Goal: Find specific page/section: Find specific page/section

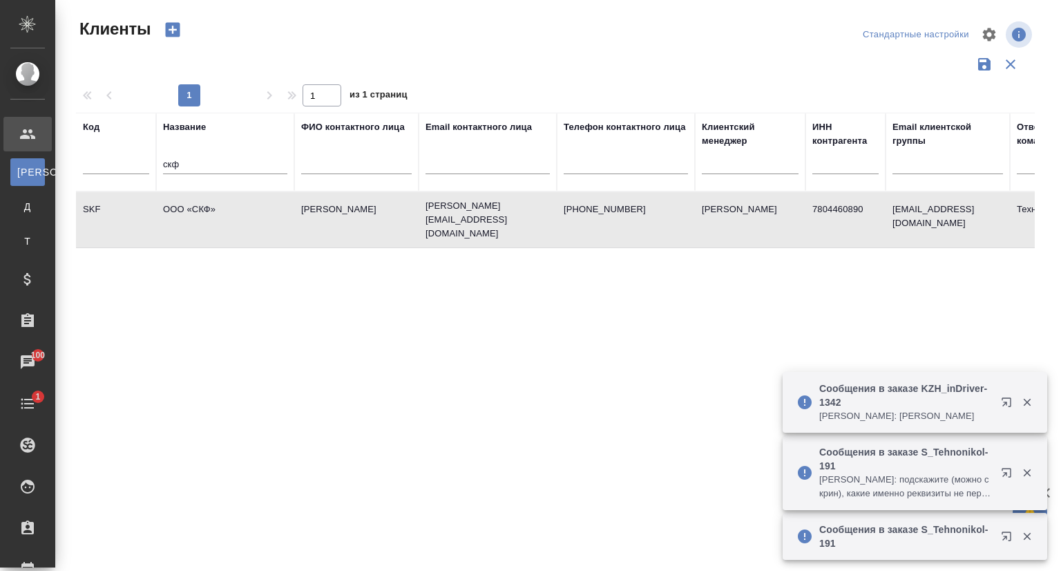
select select "RU"
drag, startPoint x: 195, startPoint y: 158, endPoint x: 49, endPoint y: 173, distance: 146.5
click at [49, 171] on div ".cls-1 fill:#fff; AWATERA [PERSON_NAME]seitov Клиенты К Клиенты Д Договоры Т Те…" at bounding box center [530, 285] width 1061 height 571
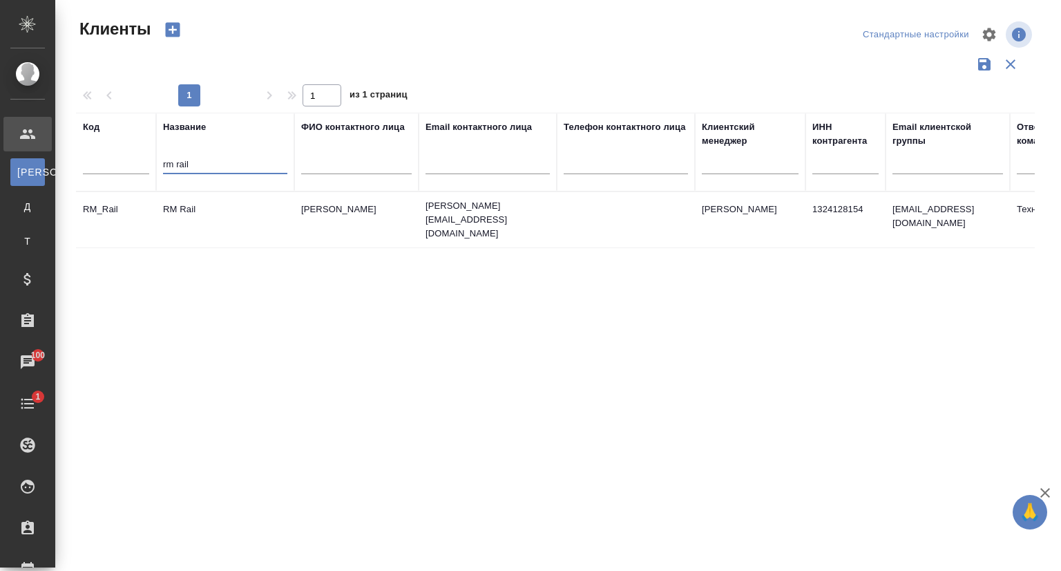
type input "rm rail"
click at [212, 200] on td "RM Rail" at bounding box center [225, 220] width 138 height 48
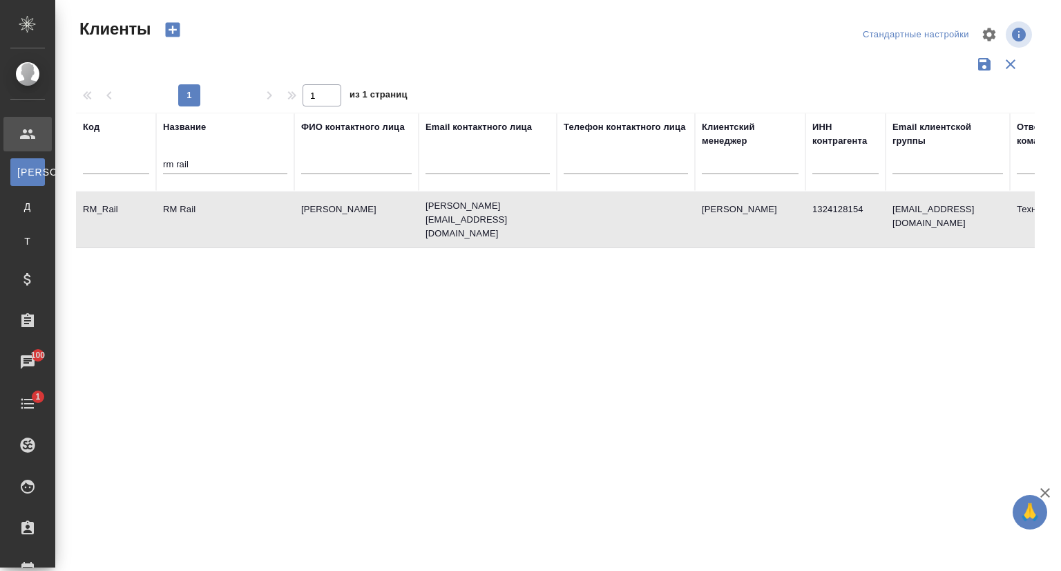
click at [212, 200] on td "RM Rail" at bounding box center [225, 220] width 138 height 48
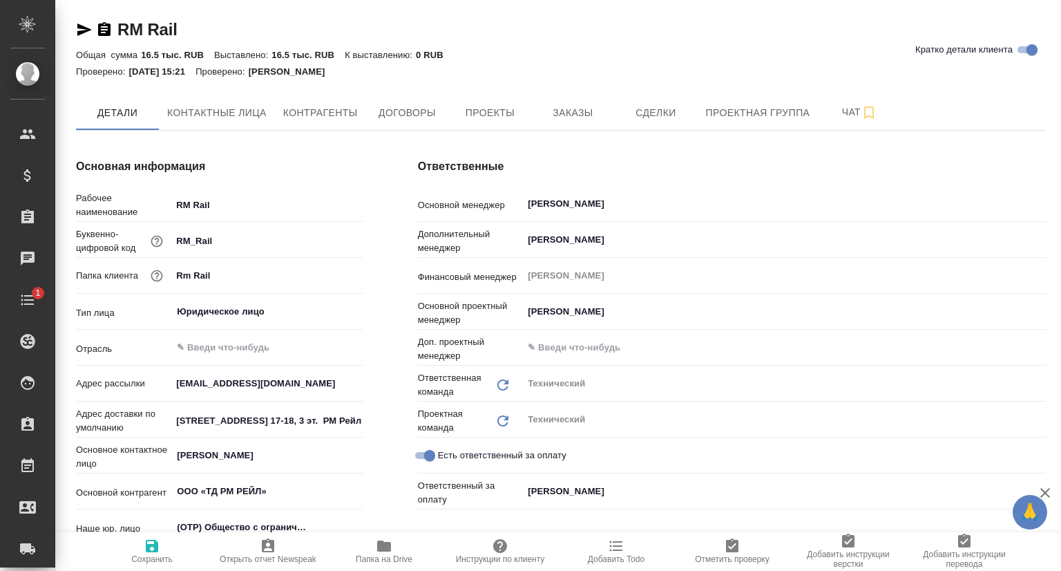
type textarea "x"
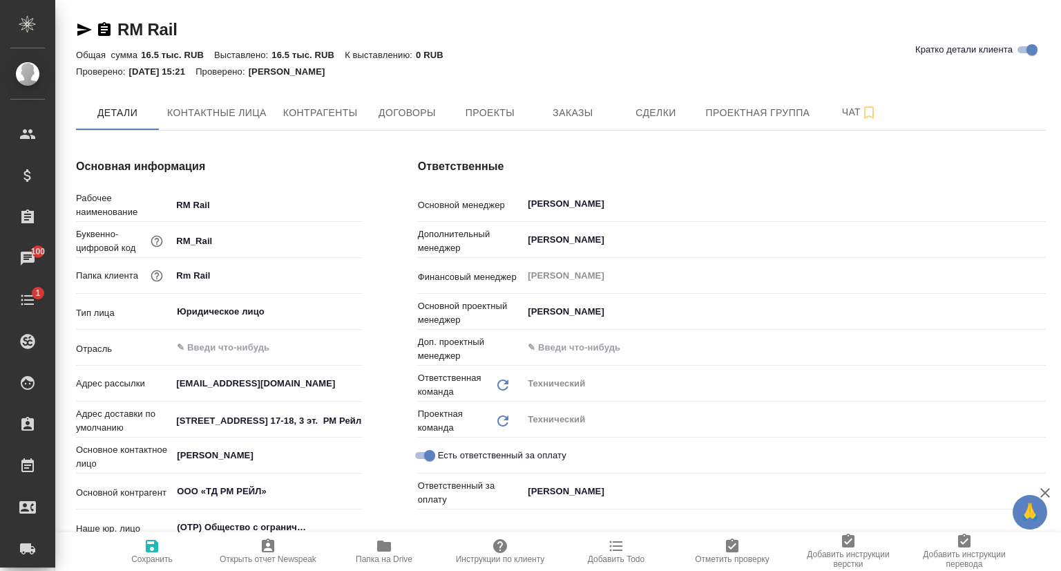
type textarea "x"
click at [525, 117] on button "Проекты" at bounding box center [489, 112] width 83 height 35
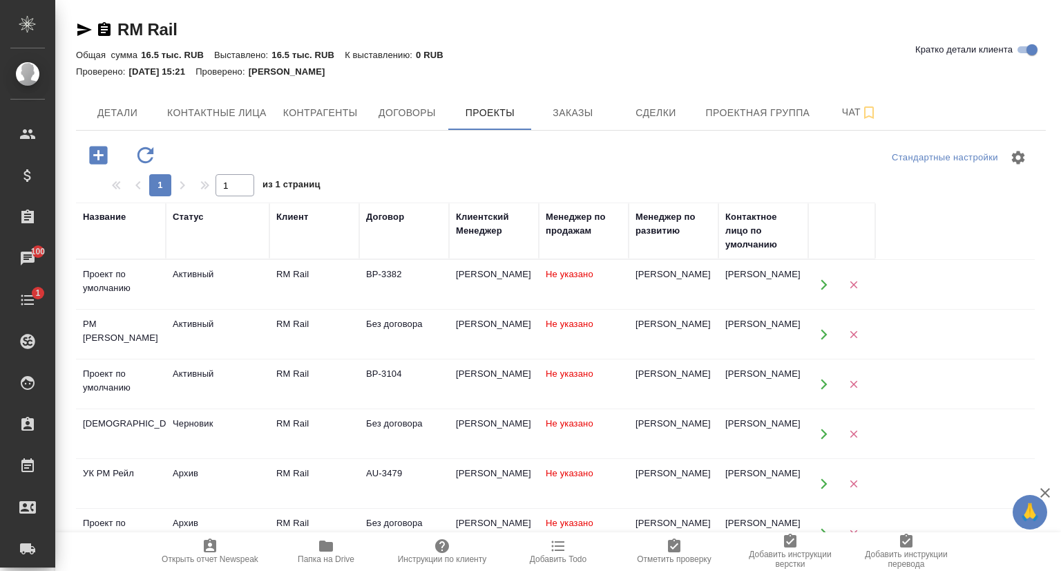
scroll to position [213, 0]
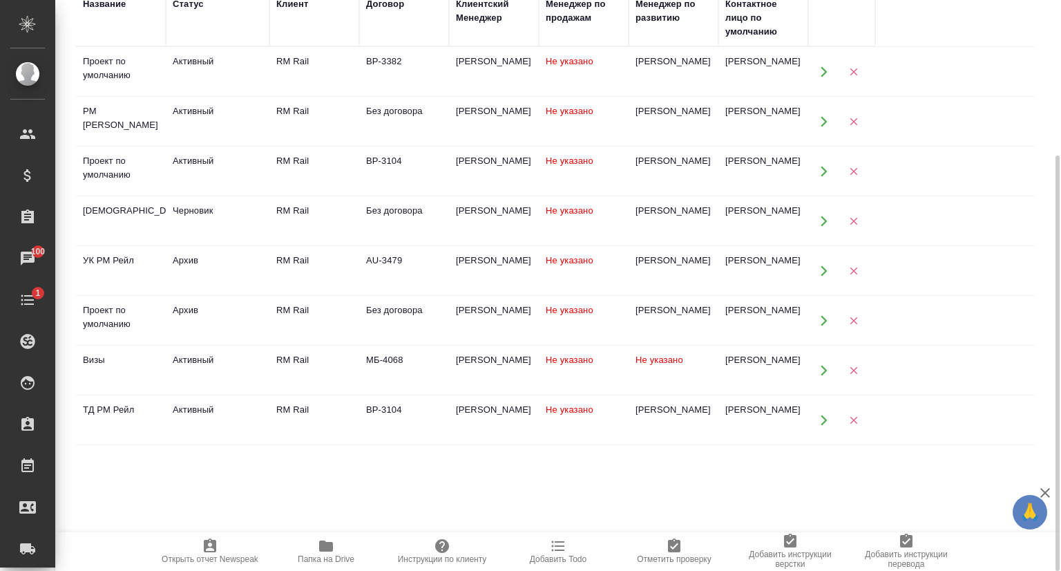
click at [699, 96] on td "Не указано" at bounding box center [674, 72] width 90 height 48
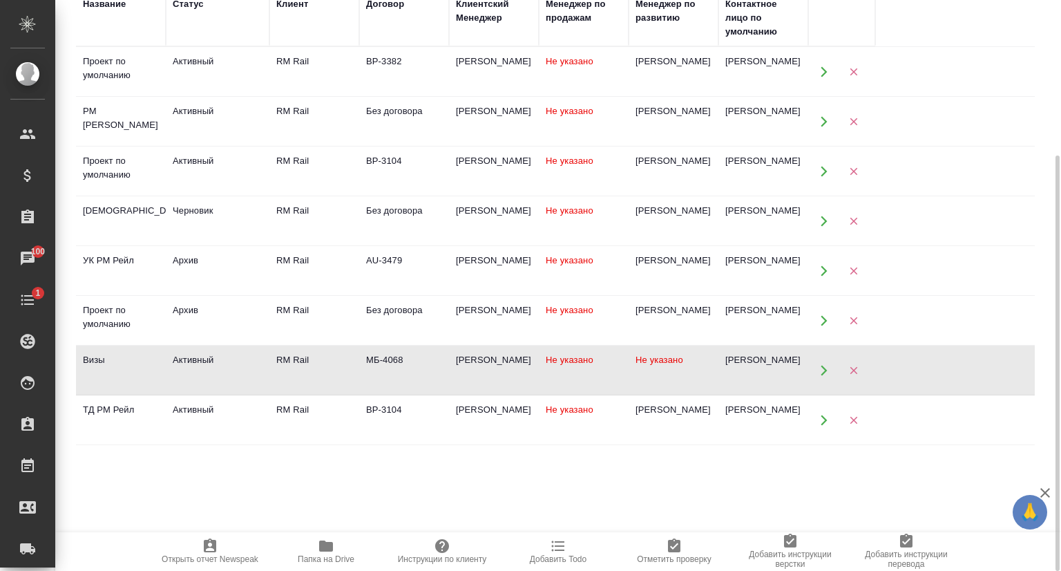
click at [699, 96] on td "Не указано" at bounding box center [674, 72] width 90 height 48
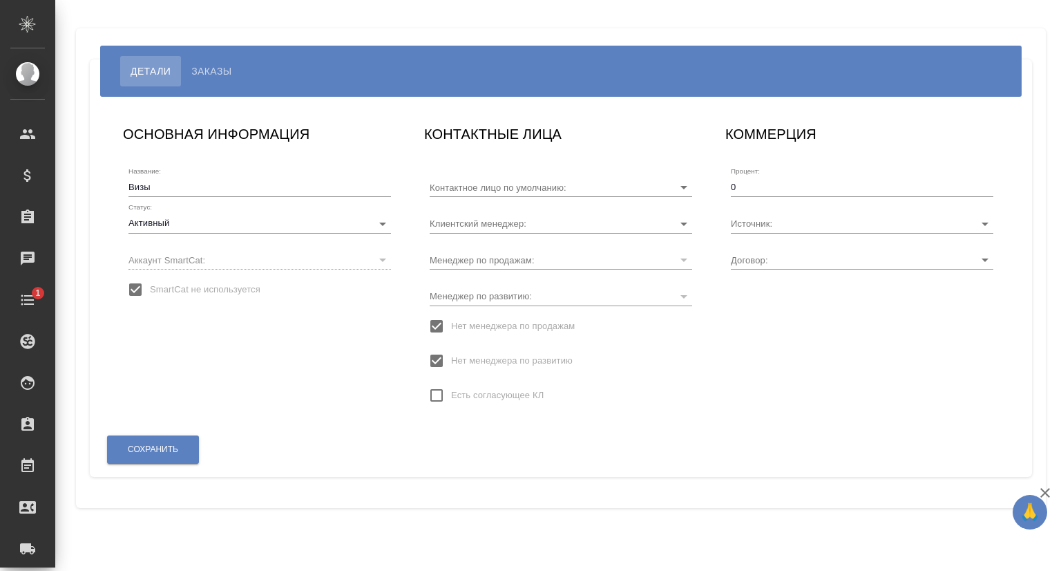
type input "Савельев Александр"
click at [223, 57] on button "Заказы" at bounding box center [211, 71] width 61 height 30
type input "МБ-4068"
type input "[PERSON_NAME]"
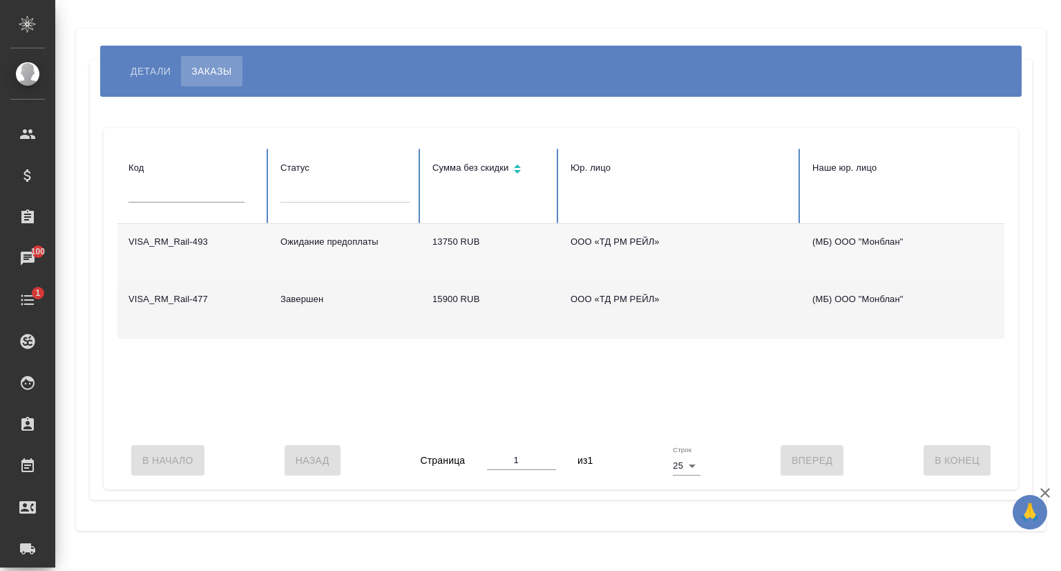
click at [202, 301] on td "VISA_RM_Rail-477" at bounding box center [193, 309] width 152 height 57
click at [202, 299] on td "VISA_RM_Rail-477" at bounding box center [193, 309] width 152 height 57
click at [202, 296] on td "VISA_RM_Rail-477" at bounding box center [193, 309] width 152 height 57
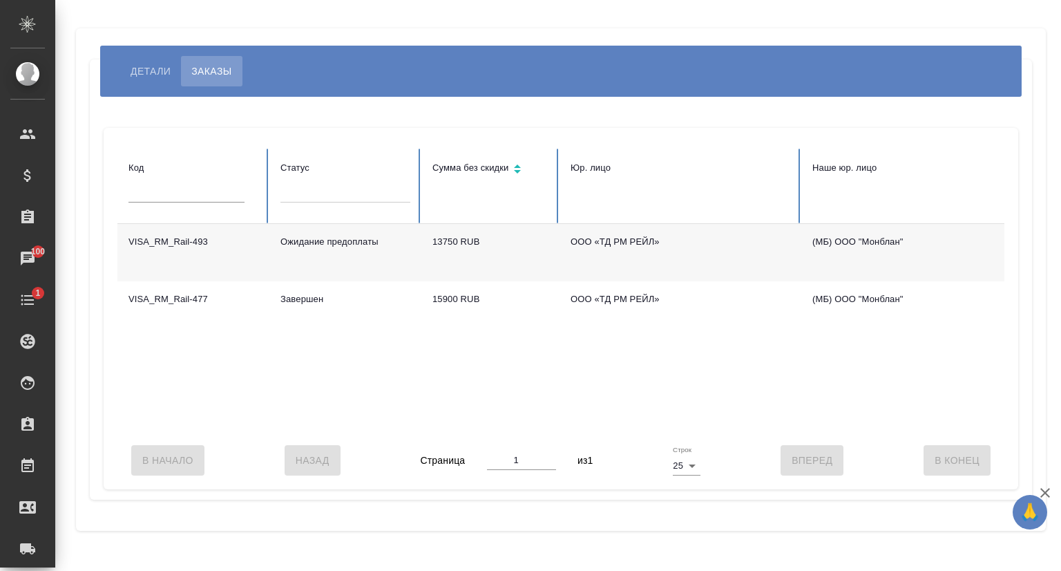
click at [212, 250] on td "VISA_RM_Rail-493" at bounding box center [193, 252] width 152 height 57
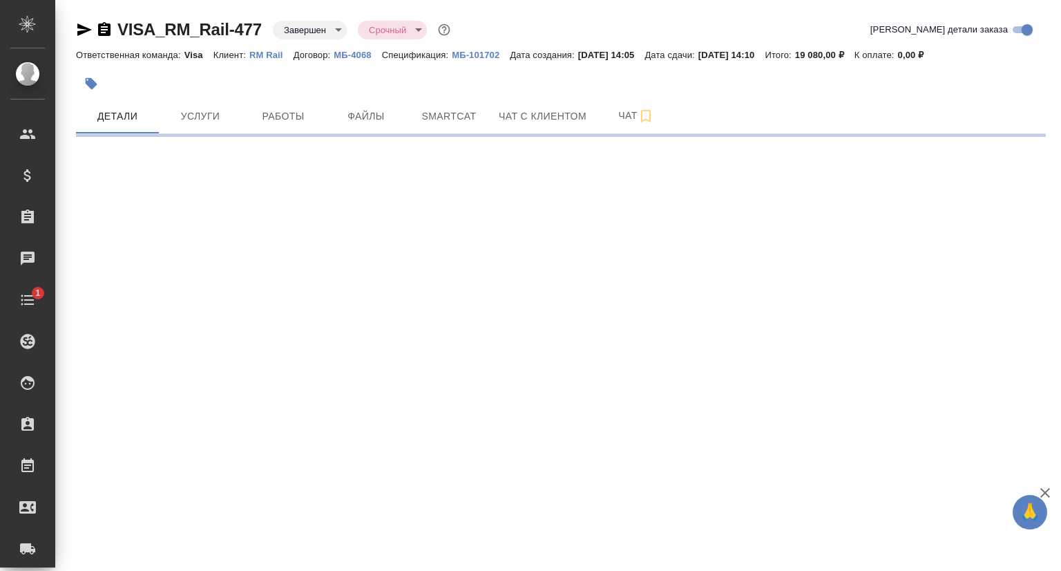
select select "RU"
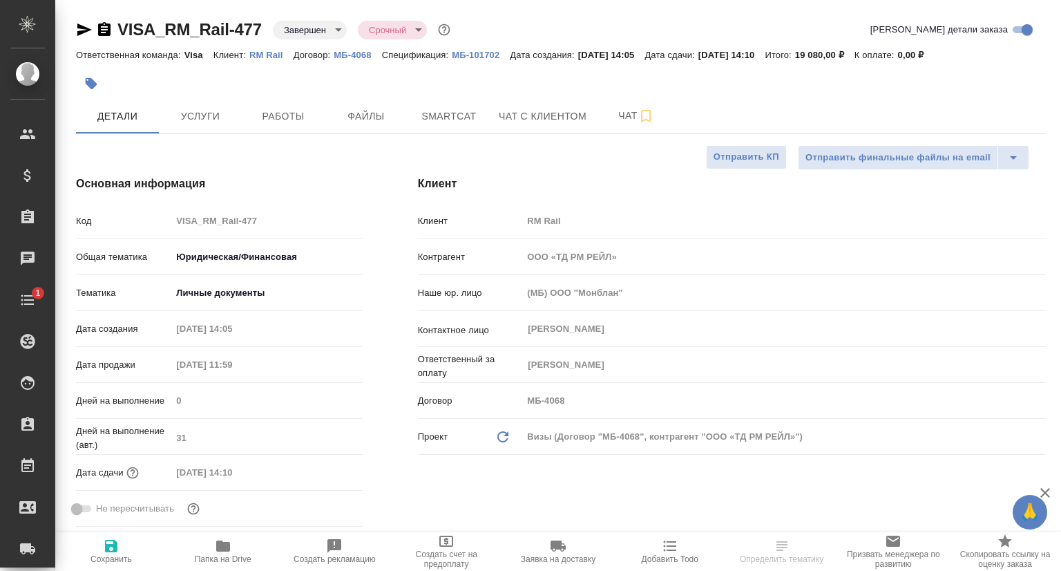
type textarea "x"
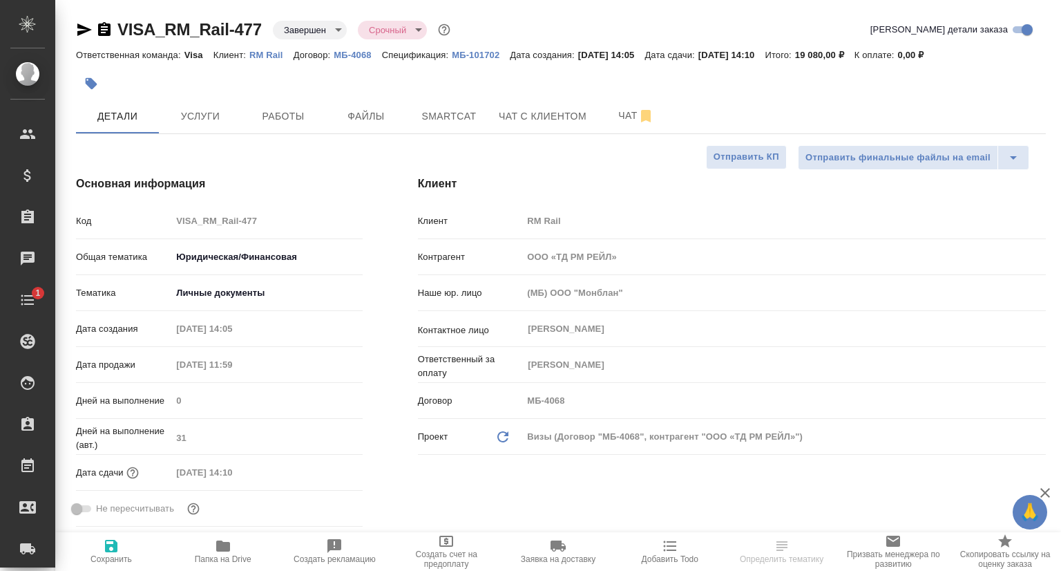
type textarea "x"
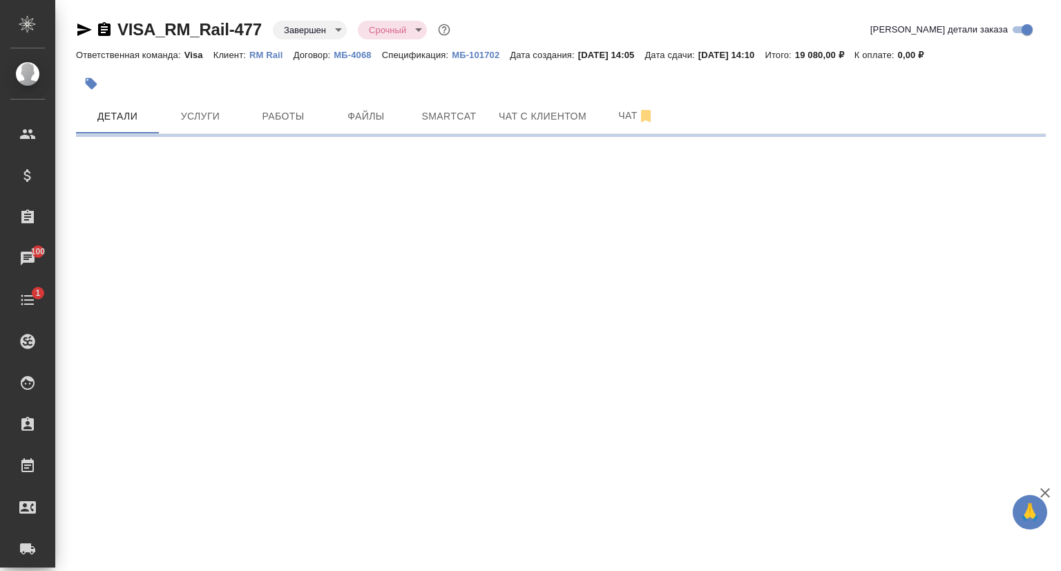
select select "RU"
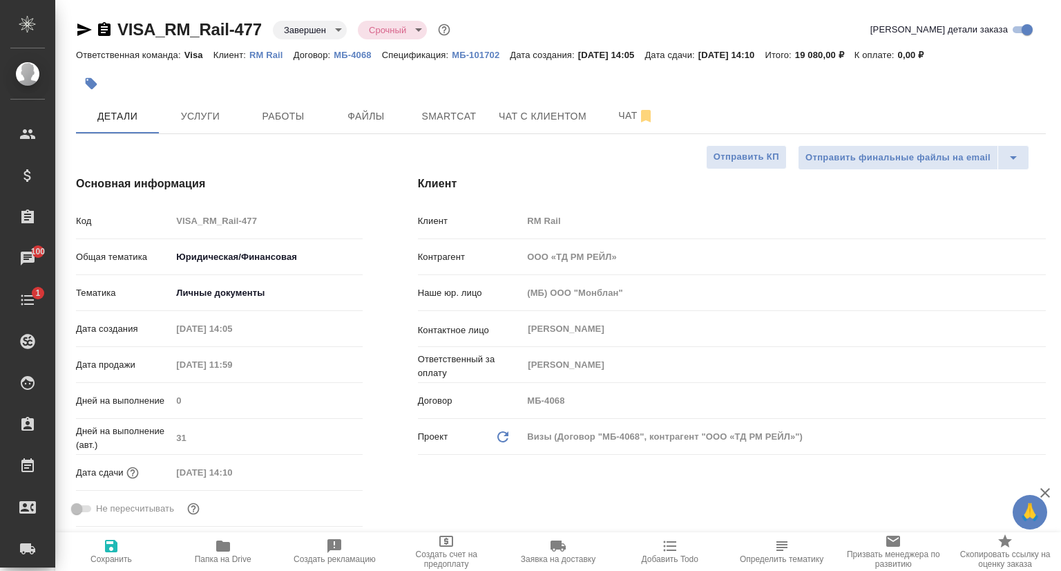
type textarea "x"
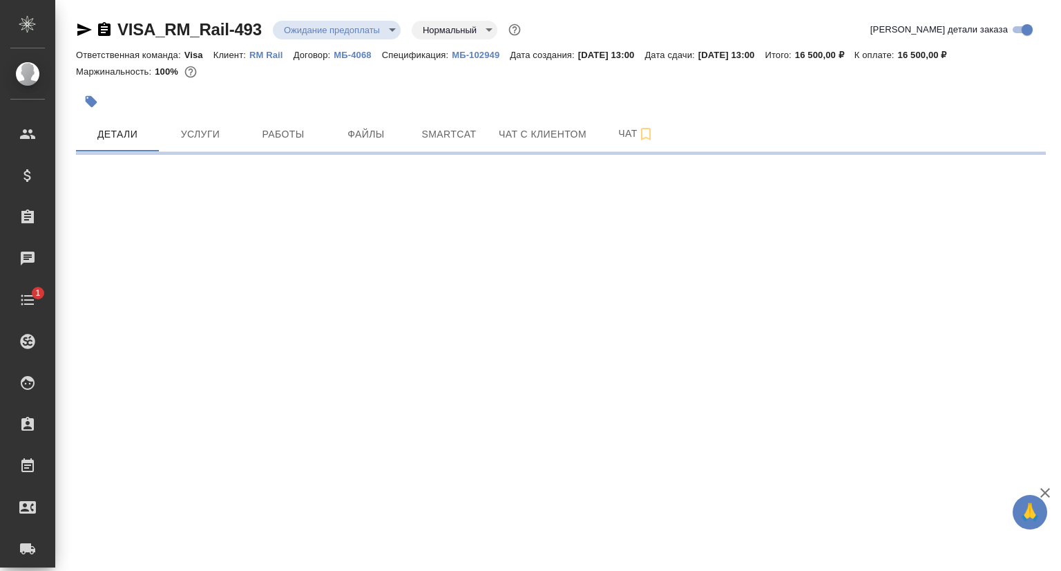
select select "RU"
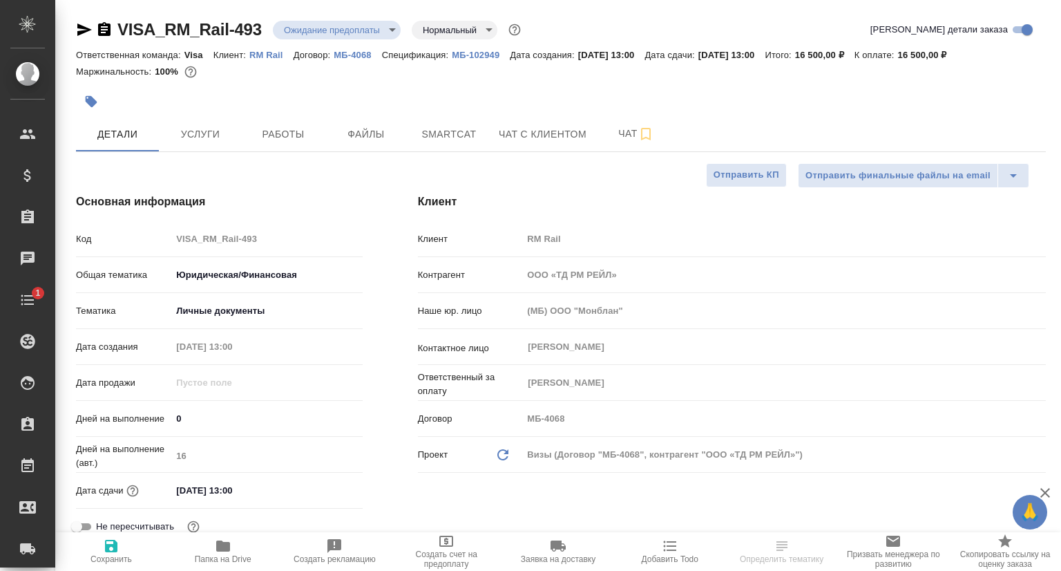
type textarea "x"
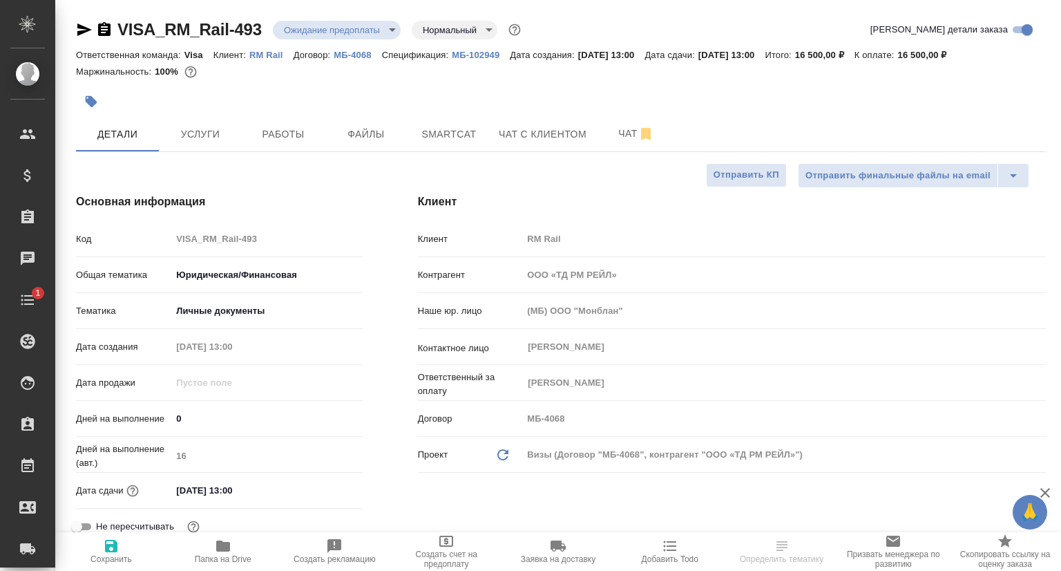
type textarea "x"
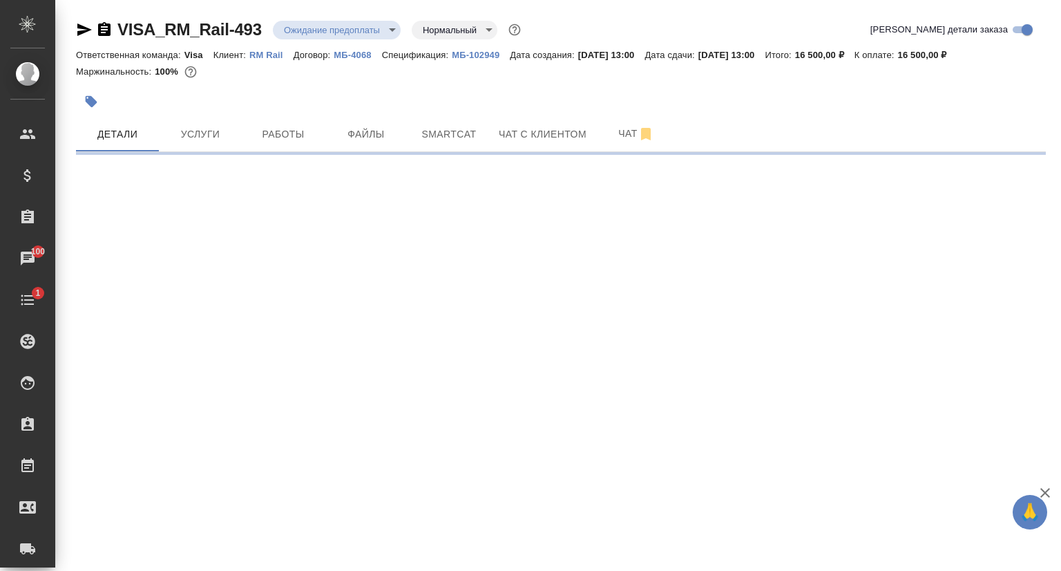
select select "RU"
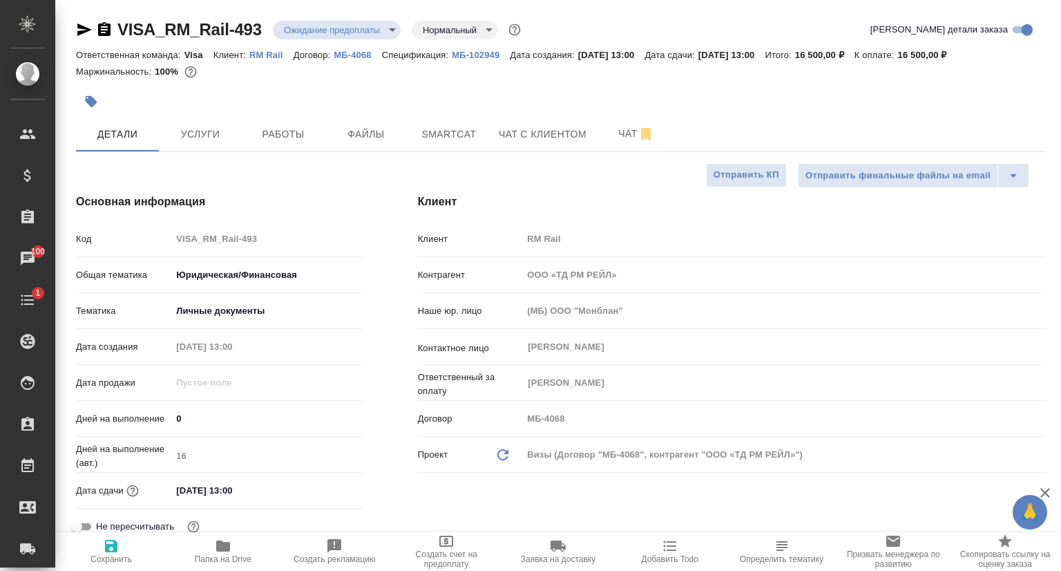
type textarea "x"
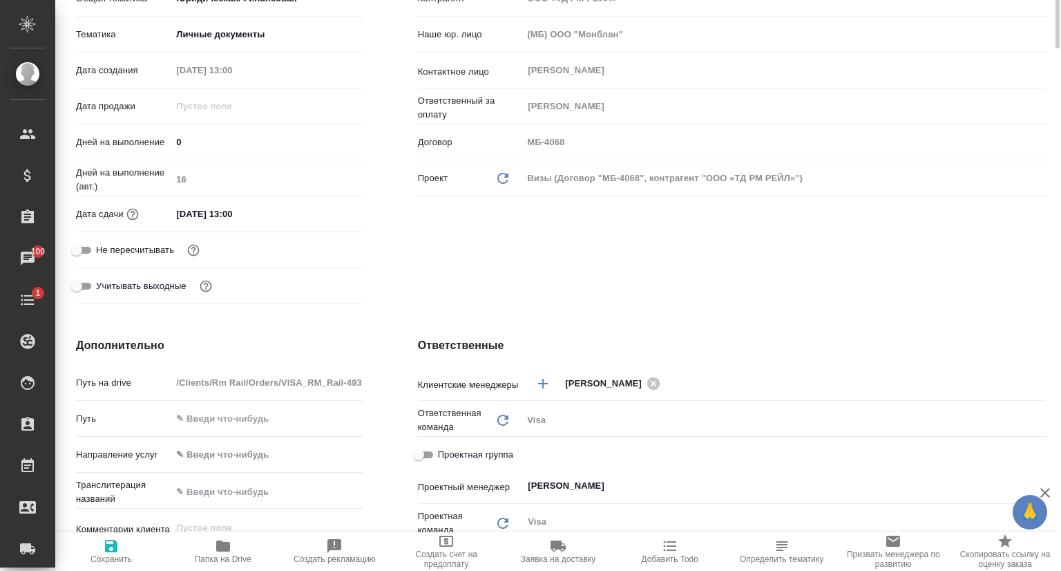
scroll to position [415, 0]
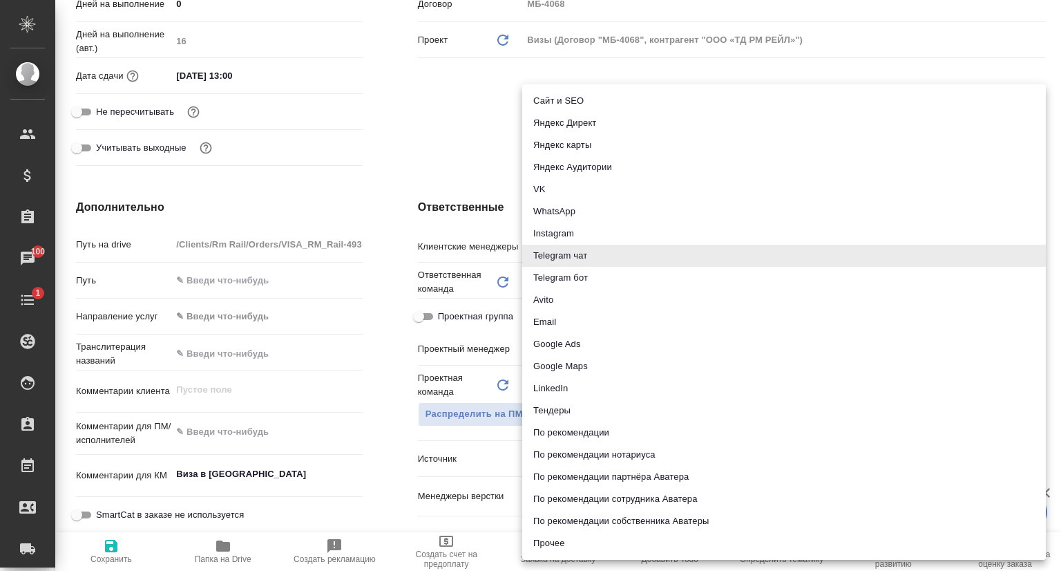
click at [569, 457] on body "🙏 .cls-1 fill:#fff; AWATERA [PERSON_NAME]seitov Клиенты Спецификации Заказы 100…" at bounding box center [530, 285] width 1061 height 571
click at [433, 160] on div at bounding box center [530, 285] width 1061 height 571
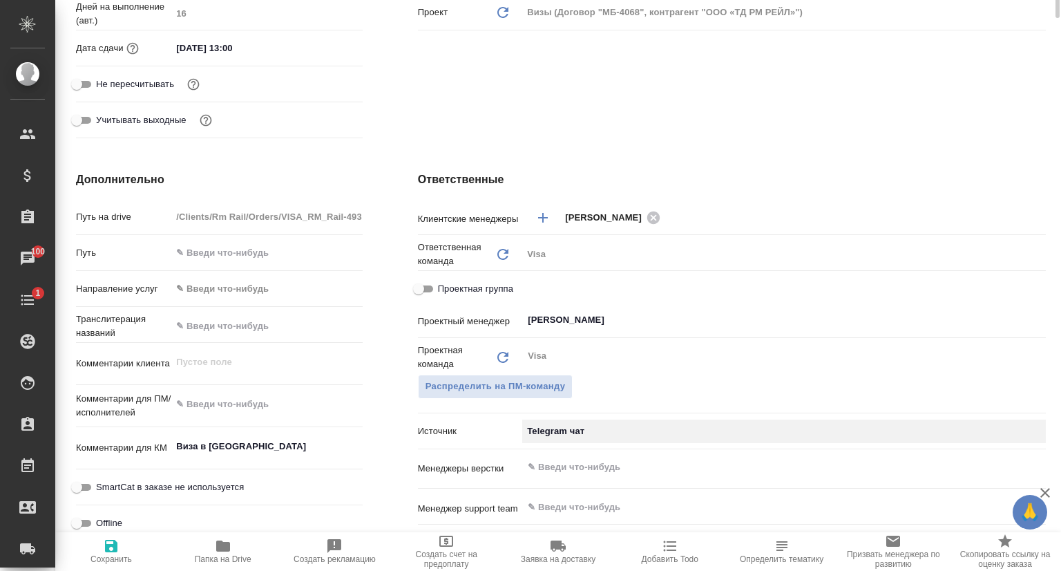
scroll to position [28, 0]
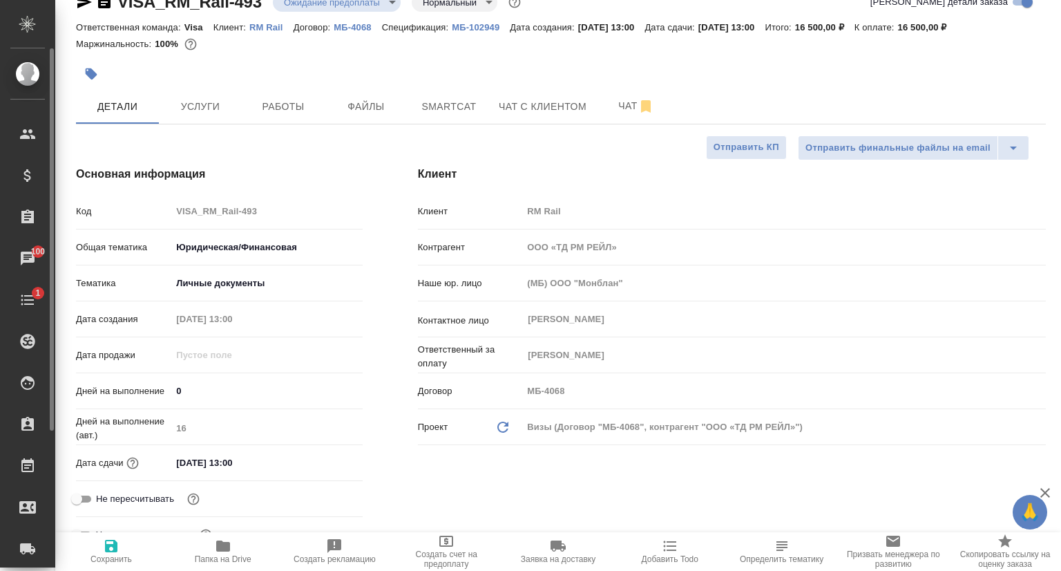
type textarea "x"
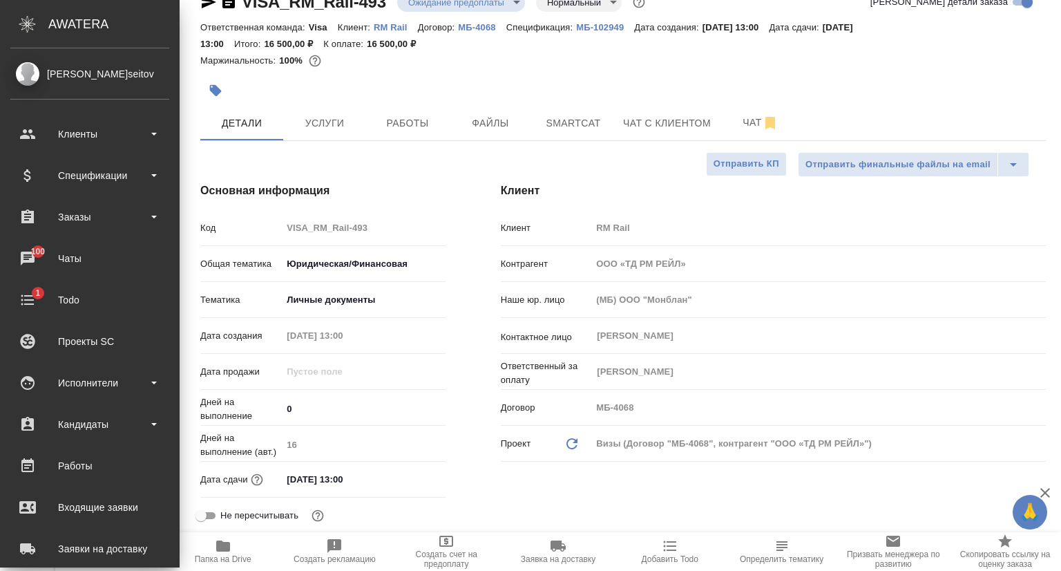
type textarea "x"
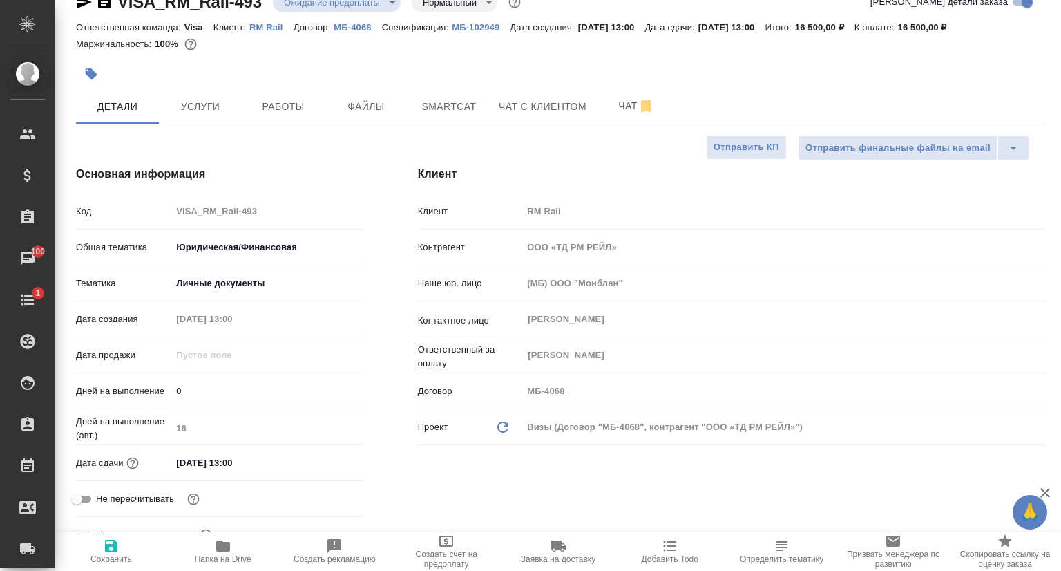
type textarea "x"
